Goal: Information Seeking & Learning: Learn about a topic

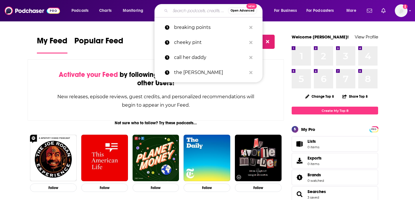
click at [183, 12] on input "Search podcasts, credits, & more..." at bounding box center [199, 10] width 58 height 9
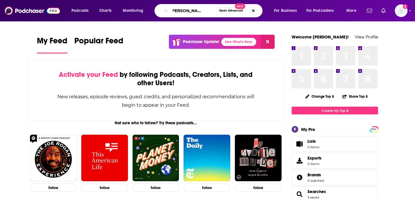
scroll to position [0, 12]
type input "the [PERSON_NAME] podcast"
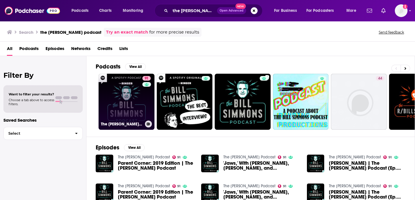
click at [137, 110] on link "91 The [PERSON_NAME] Podcast" at bounding box center [127, 102] width 56 height 56
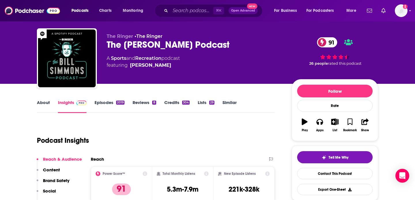
scroll to position [11, 0]
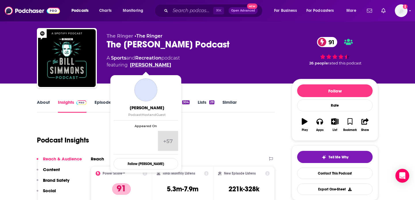
click at [140, 65] on link "[PERSON_NAME]" at bounding box center [150, 64] width 41 height 7
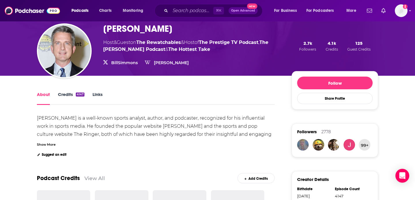
scroll to position [37, 0]
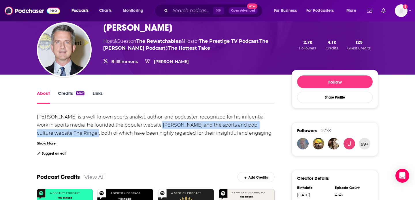
drag, startPoint x: 146, startPoint y: 125, endPoint x: 63, endPoint y: 133, distance: 83.1
click at [62, 133] on div "[PERSON_NAME] is a well-known sports analyst, author, and podcaster, recognized…" at bounding box center [155, 141] width 236 height 54
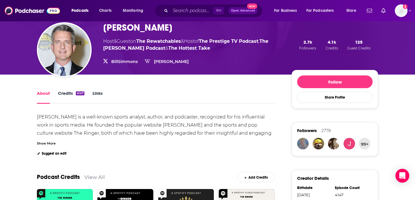
click at [52, 142] on div "Show More" at bounding box center [46, 142] width 19 height 5
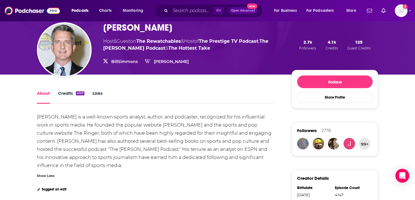
click at [224, 126] on div "[PERSON_NAME] is a well-known sports analyst, author, and podcaster, recognized…" at bounding box center [155, 141] width 236 height 54
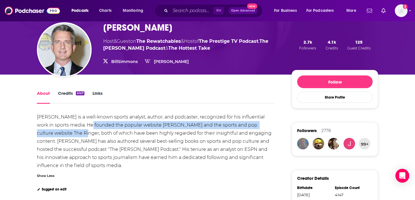
drag, startPoint x: 77, startPoint y: 124, endPoint x: 53, endPoint y: 132, distance: 24.8
click at [53, 132] on div "[PERSON_NAME] is a well-known sports analyst, author, and podcaster, recognized…" at bounding box center [155, 141] width 236 height 54
copy div "founded the popular website [PERSON_NAME] and the sports and pop culture websit…"
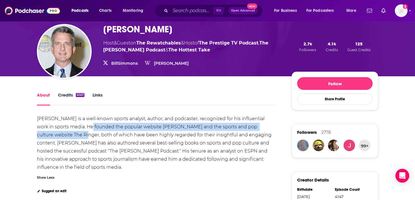
scroll to position [0, 0]
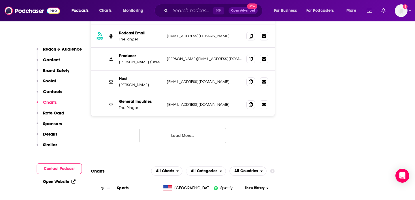
scroll to position [780, 0]
